Goal: Task Accomplishment & Management: Manage account settings

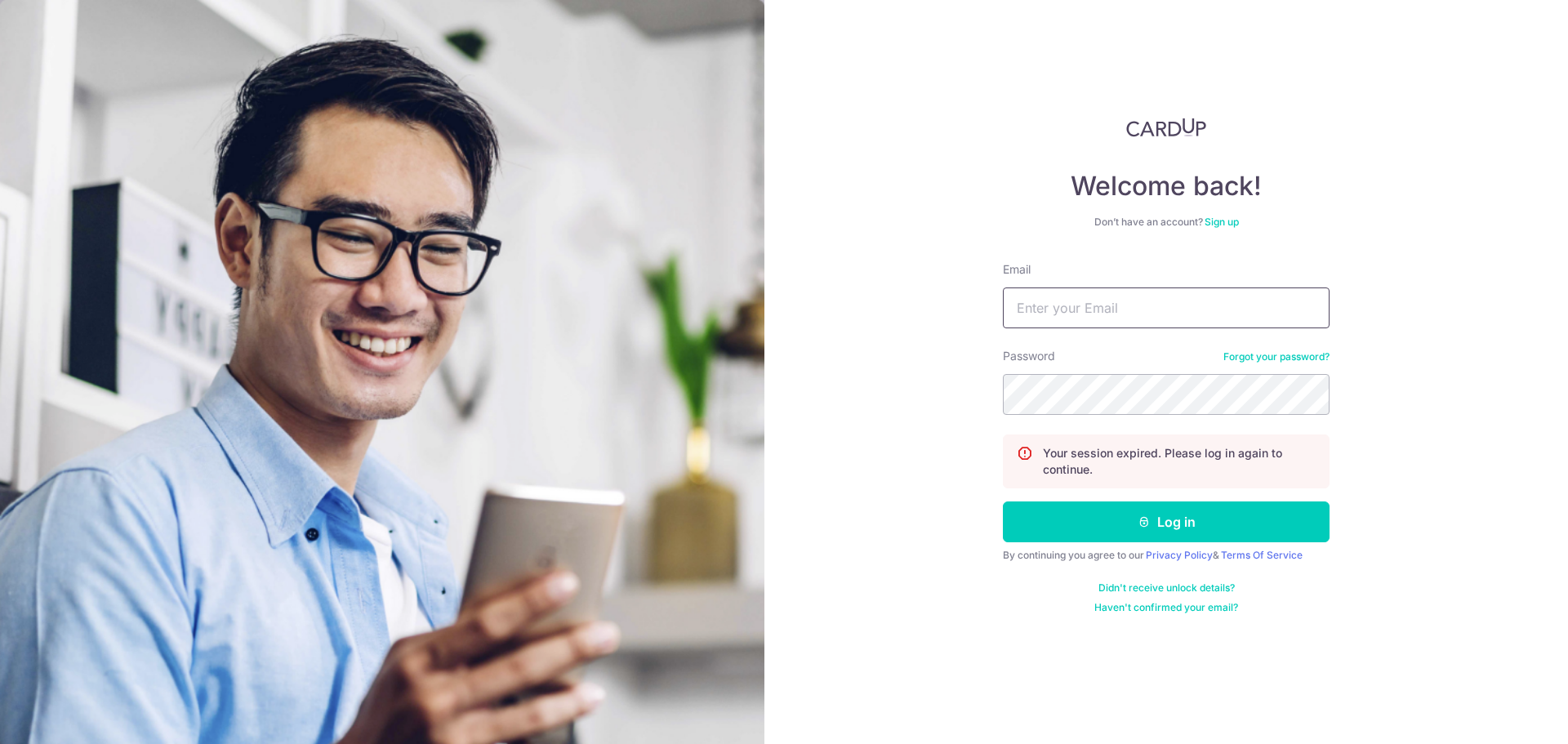
type input "[EMAIL_ADDRESS][DOMAIN_NAME]"
click at [907, 386] on div "Welcome back! Don’t have an account? Sign up Email sunilkumarjoseph@yahoo.com.s…" at bounding box center [1166, 372] width 804 height 744
click at [932, 390] on div "Welcome back! Don’t have an account? Sign up Email sunilkumarjoseph@yahoo.com.s…" at bounding box center [1166, 372] width 804 height 744
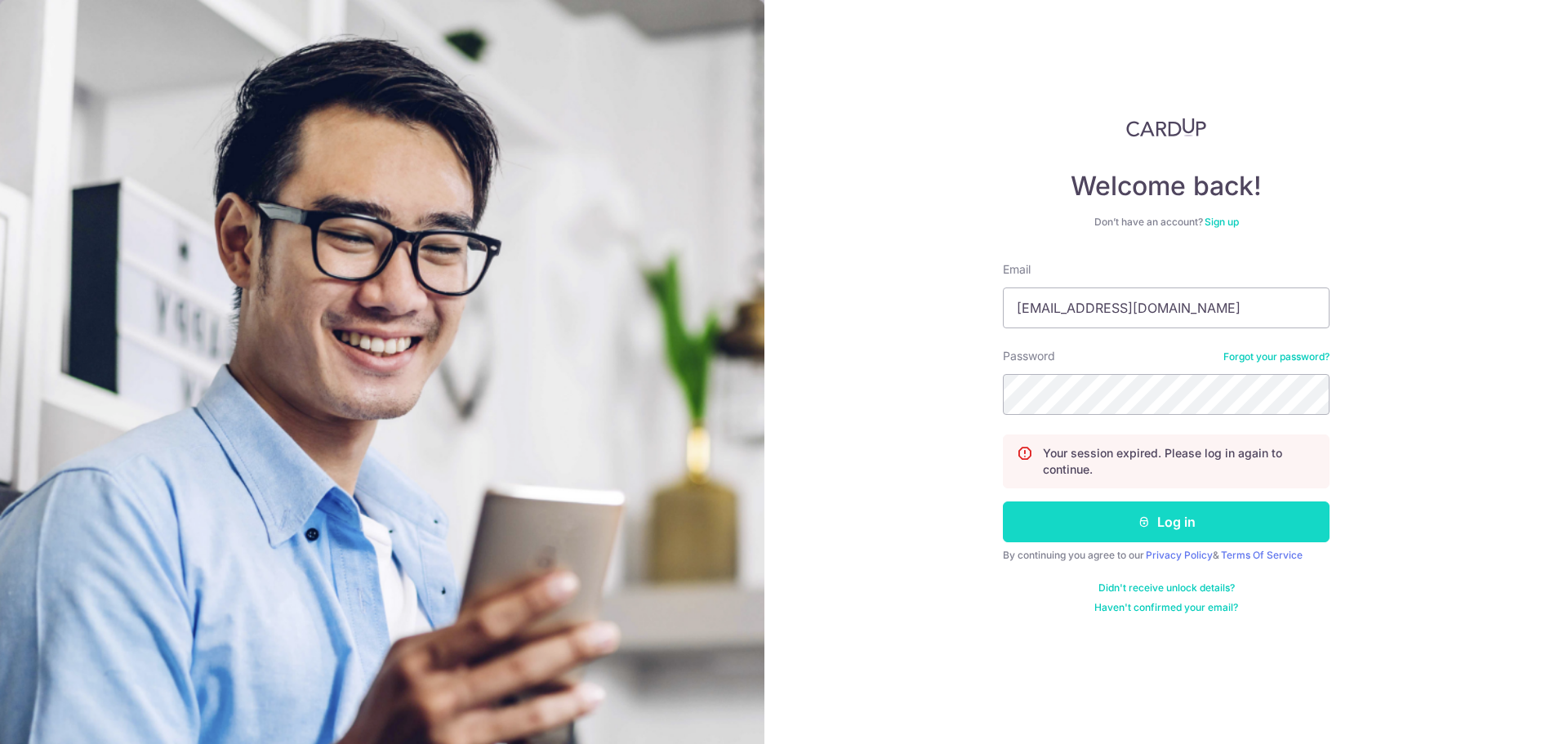
click at [1073, 533] on button "Log in" at bounding box center [1166, 522] width 327 height 41
